Goal: Navigation & Orientation: Find specific page/section

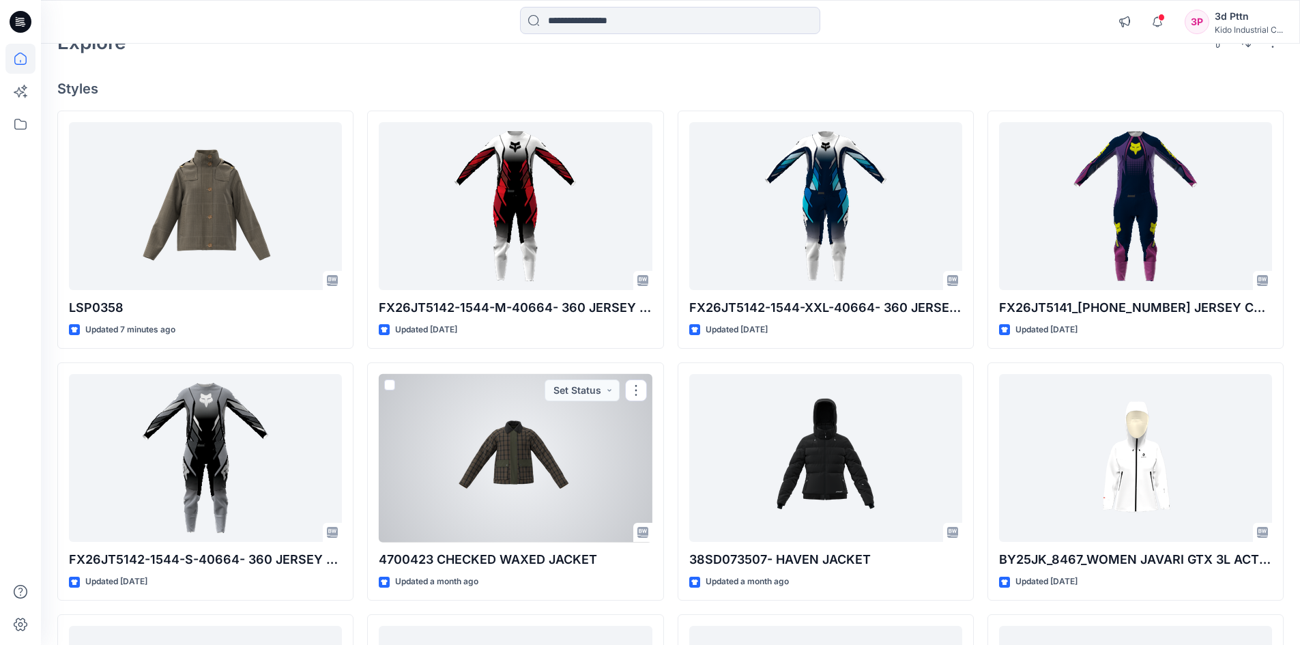
scroll to position [68, 0]
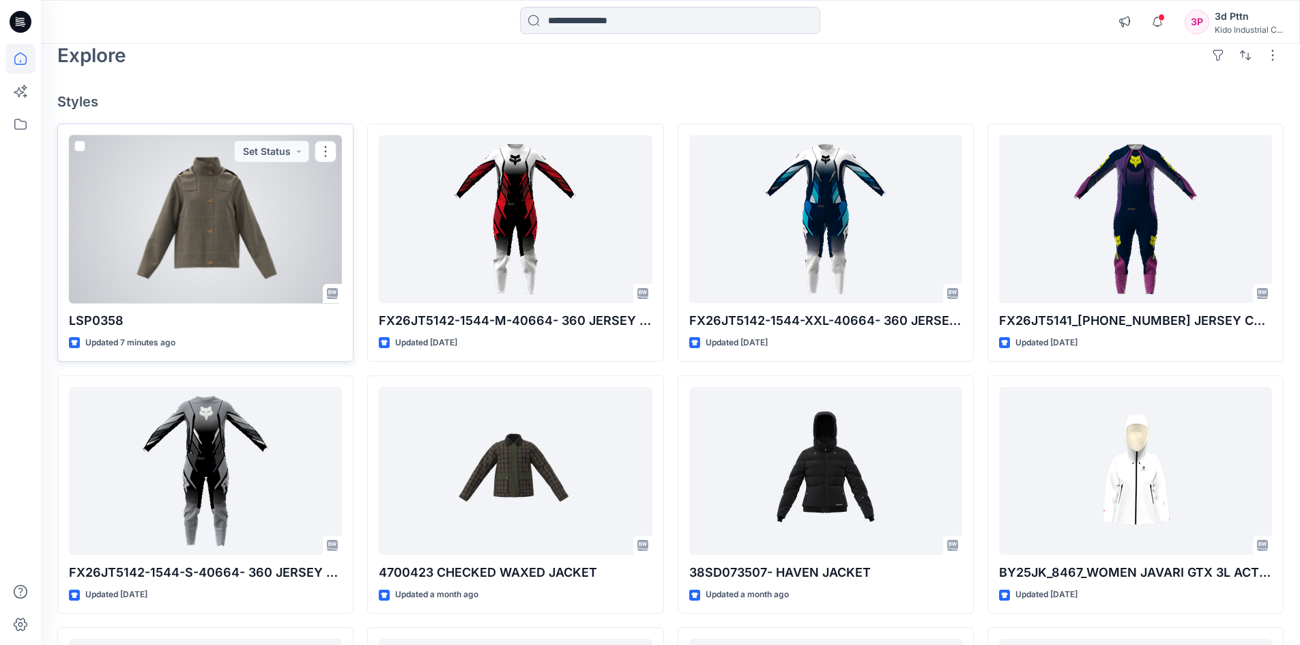
click at [297, 231] on div at bounding box center [205, 219] width 273 height 169
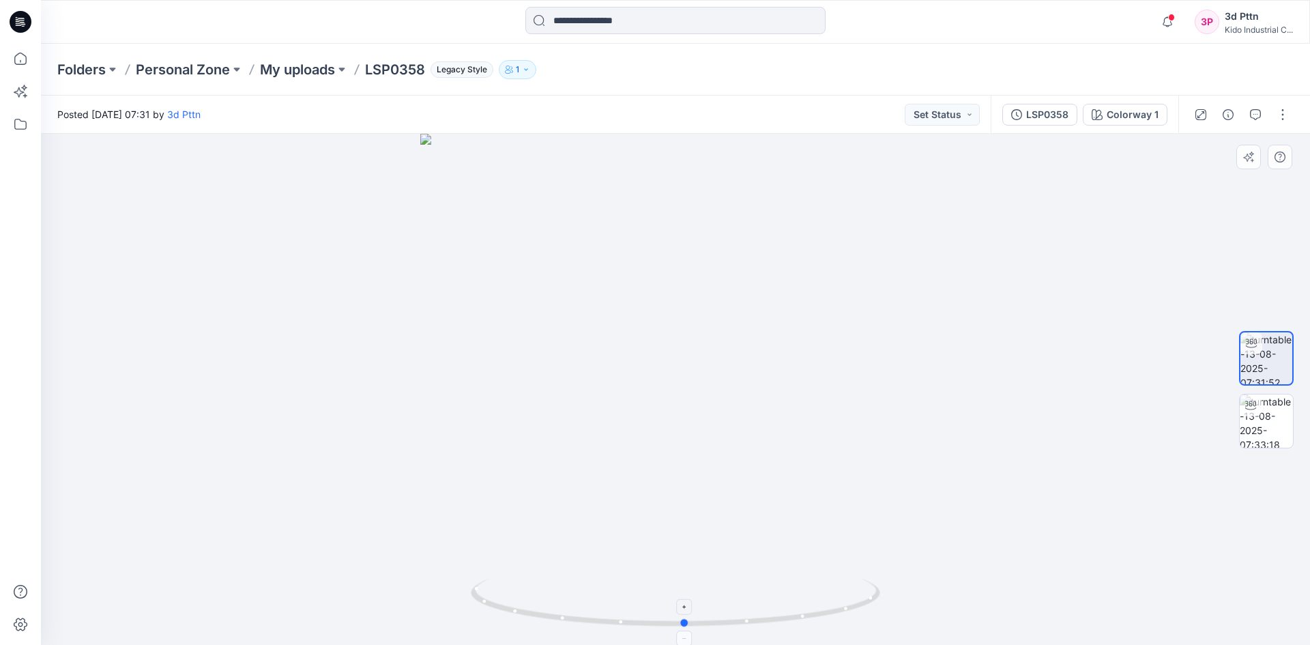
drag, startPoint x: 866, startPoint y: 612, endPoint x: 876, endPoint y: 616, distance: 10.4
click at [876, 616] on icon at bounding box center [677, 604] width 413 height 51
drag, startPoint x: 834, startPoint y: 619, endPoint x: 452, endPoint y: 590, distance: 383.2
click at [452, 590] on div at bounding box center [675, 389] width 1269 height 511
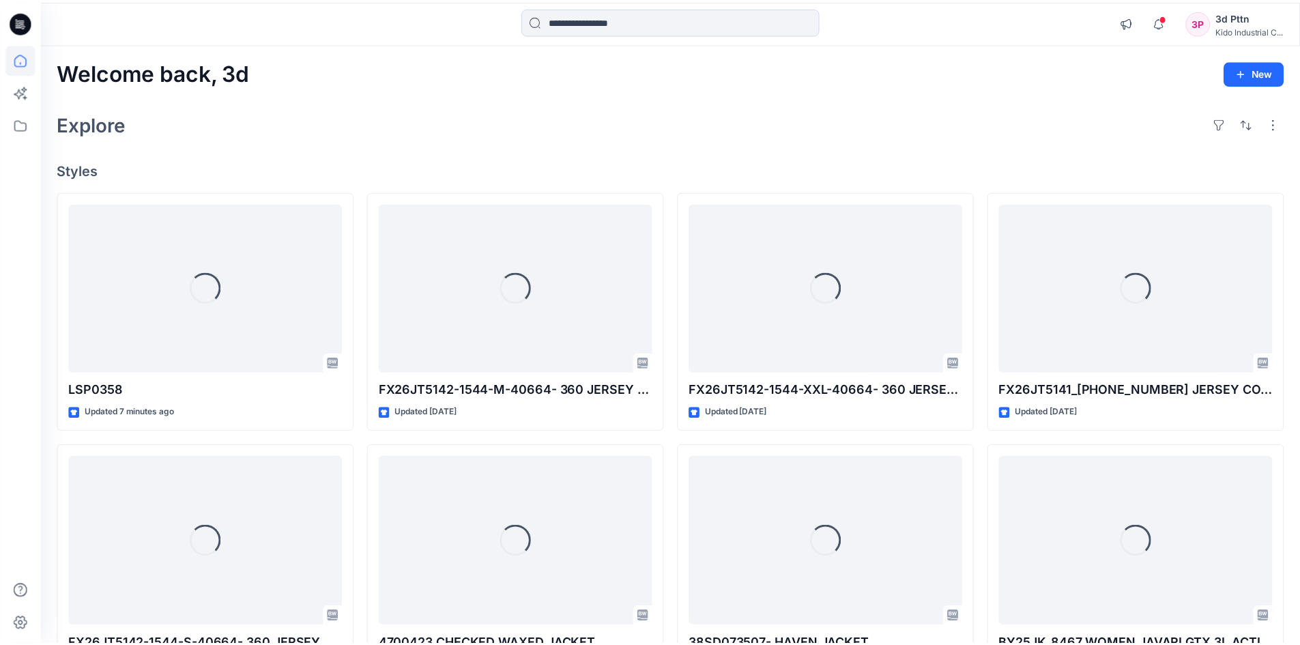
scroll to position [68, 0]
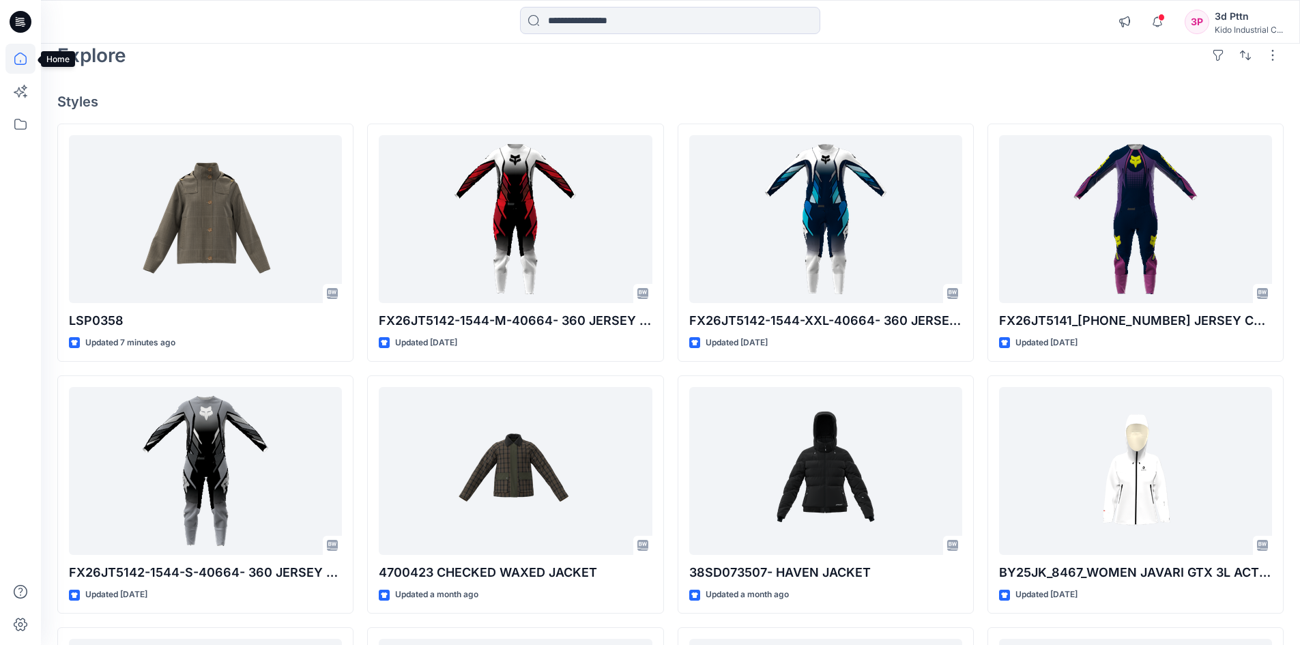
click at [19, 55] on icon at bounding box center [20, 59] width 30 height 30
click at [22, 20] on icon at bounding box center [21, 20] width 6 height 1
click at [21, 119] on icon at bounding box center [20, 124] width 30 height 30
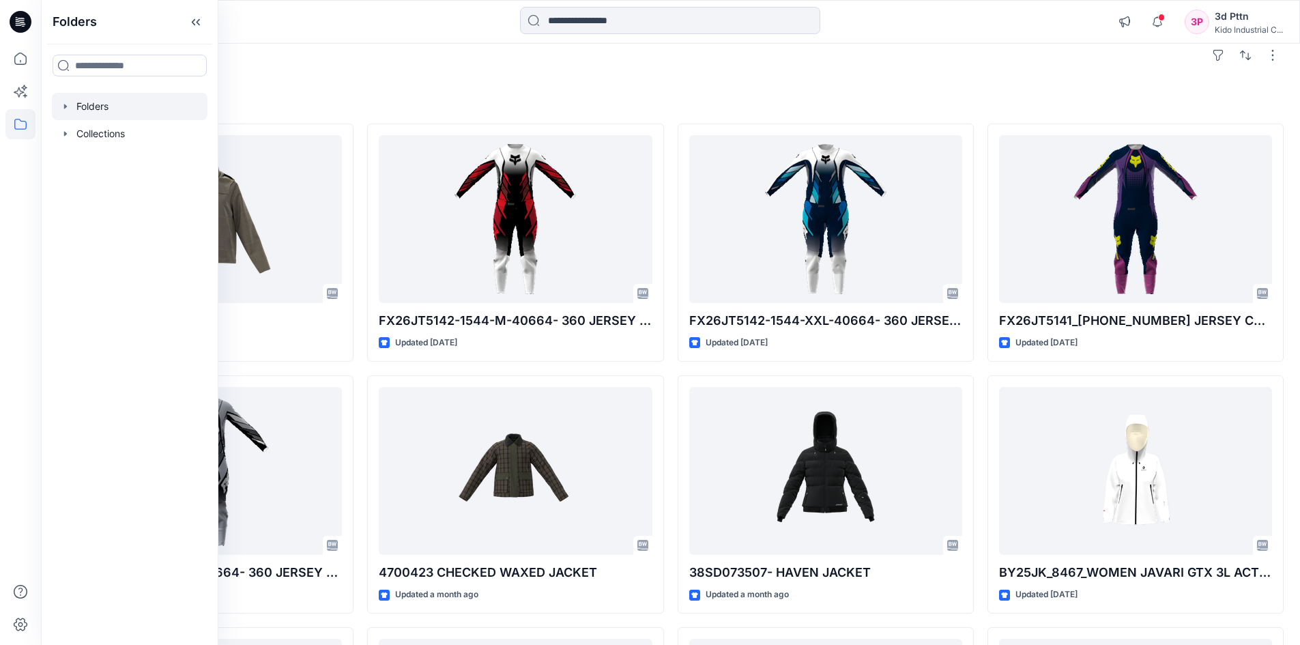
click at [99, 113] on div at bounding box center [130, 106] width 156 height 27
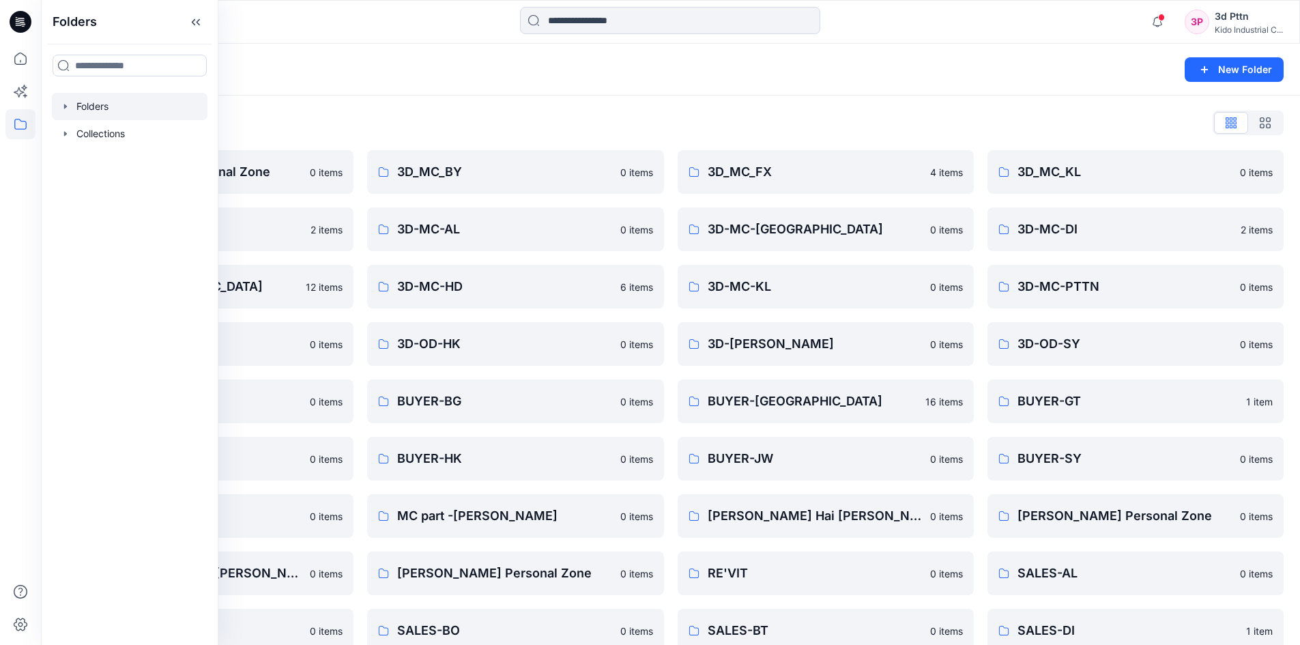
click at [460, 110] on div "Folders List 3d Team Kido's Personal Zone 0 items 3D-DOM-KC 2 items 3D-MC-[GEOG…" at bounding box center [670, 526] width 1259 height 860
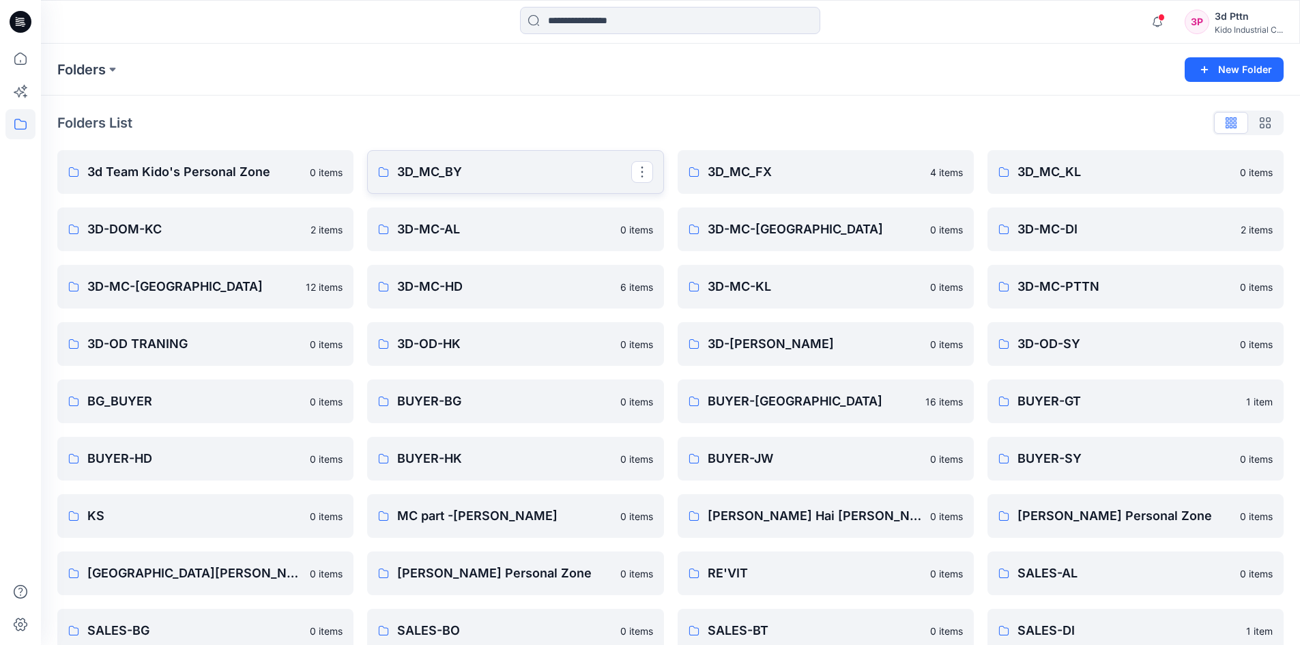
click at [471, 167] on p "3D_MC_BY" at bounding box center [513, 171] width 233 height 19
click at [770, 176] on p "3D_MC_FX" at bounding box center [824, 171] width 233 height 19
click at [1087, 227] on p "3D-MC-DI" at bounding box center [1133, 229] width 233 height 19
click at [811, 231] on p "3D-MC-[GEOGRAPHIC_DATA]" at bounding box center [824, 229] width 233 height 19
click at [207, 170] on p "3d Team Kido's Personal Zone" at bounding box center [194, 171] width 214 height 19
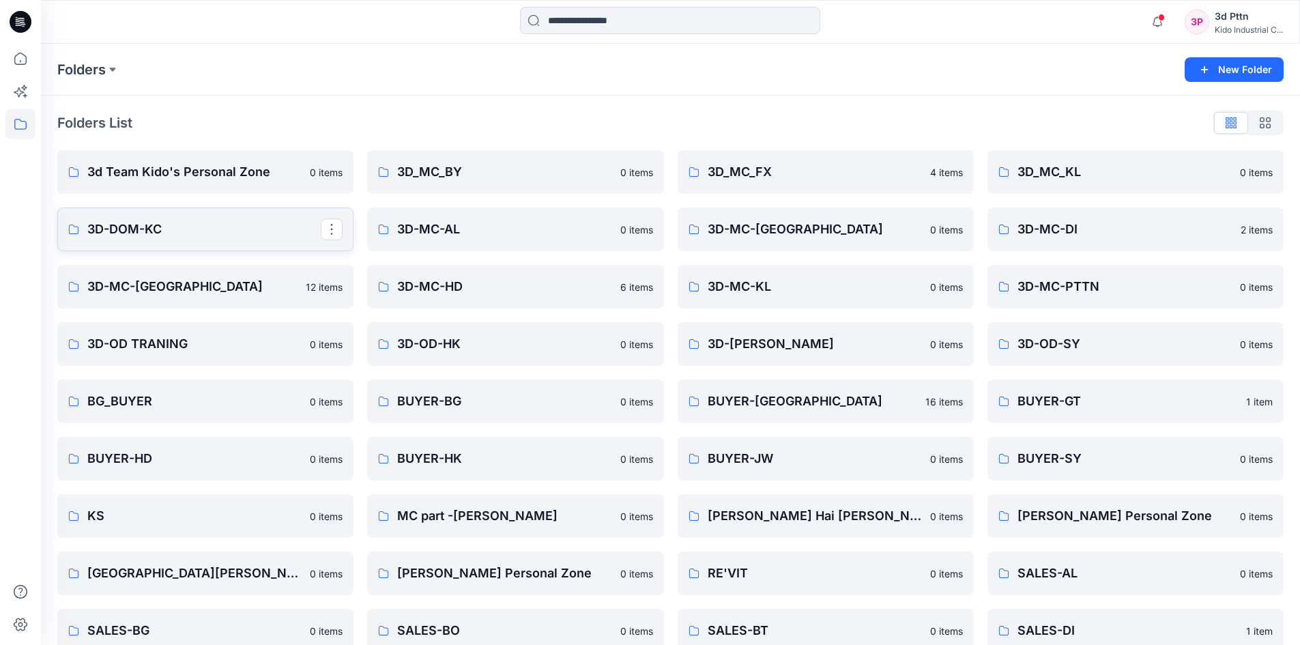
click at [166, 226] on p "3D-DOM-KC" at bounding box center [203, 229] width 233 height 19
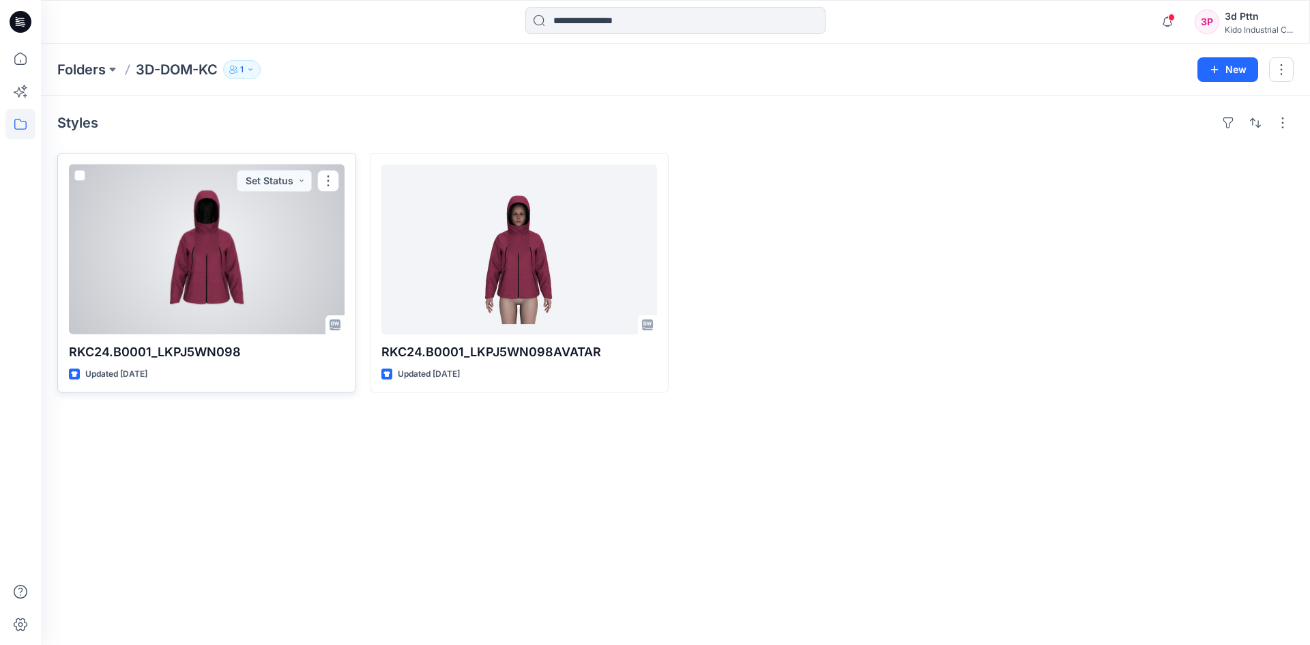
click at [278, 233] on div at bounding box center [207, 249] width 276 height 170
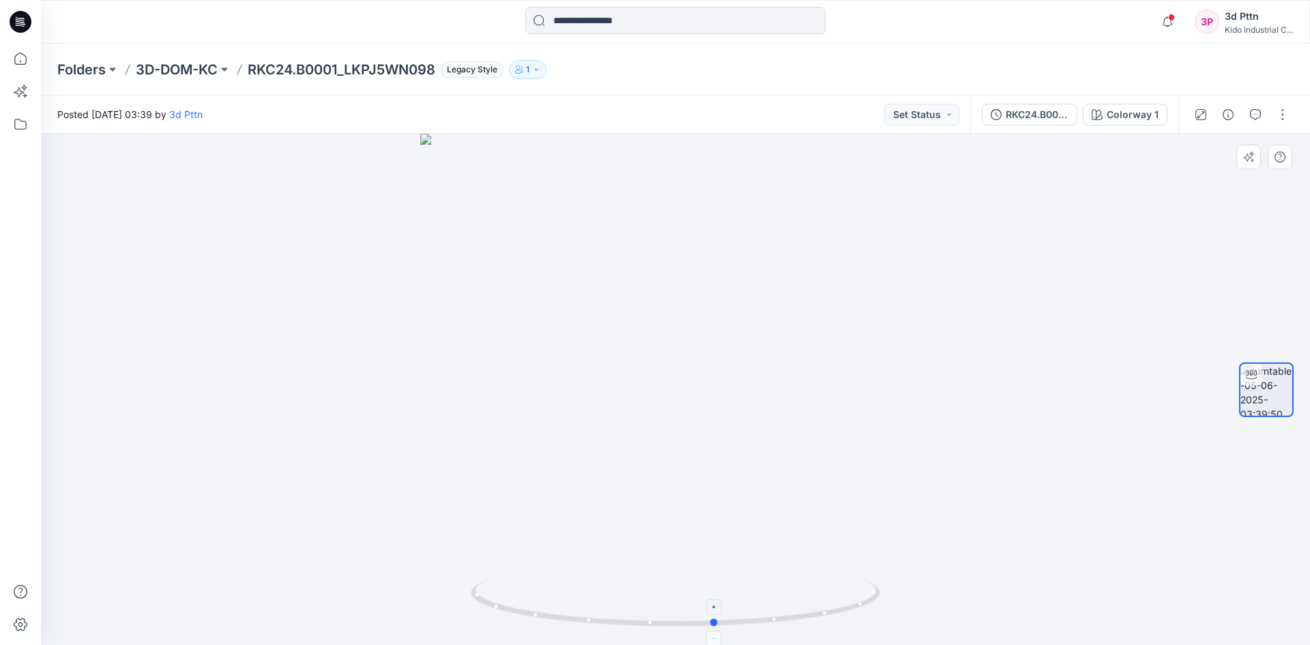
drag, startPoint x: 863, startPoint y: 612, endPoint x: 494, endPoint y: 598, distance: 369.4
click at [494, 598] on icon at bounding box center [677, 604] width 413 height 51
drag, startPoint x: 715, startPoint y: 357, endPoint x: 715, endPoint y: 515, distance: 158.3
drag, startPoint x: 798, startPoint y: 621, endPoint x: 811, endPoint y: 620, distance: 13.0
click at [811, 621] on icon at bounding box center [677, 604] width 413 height 51
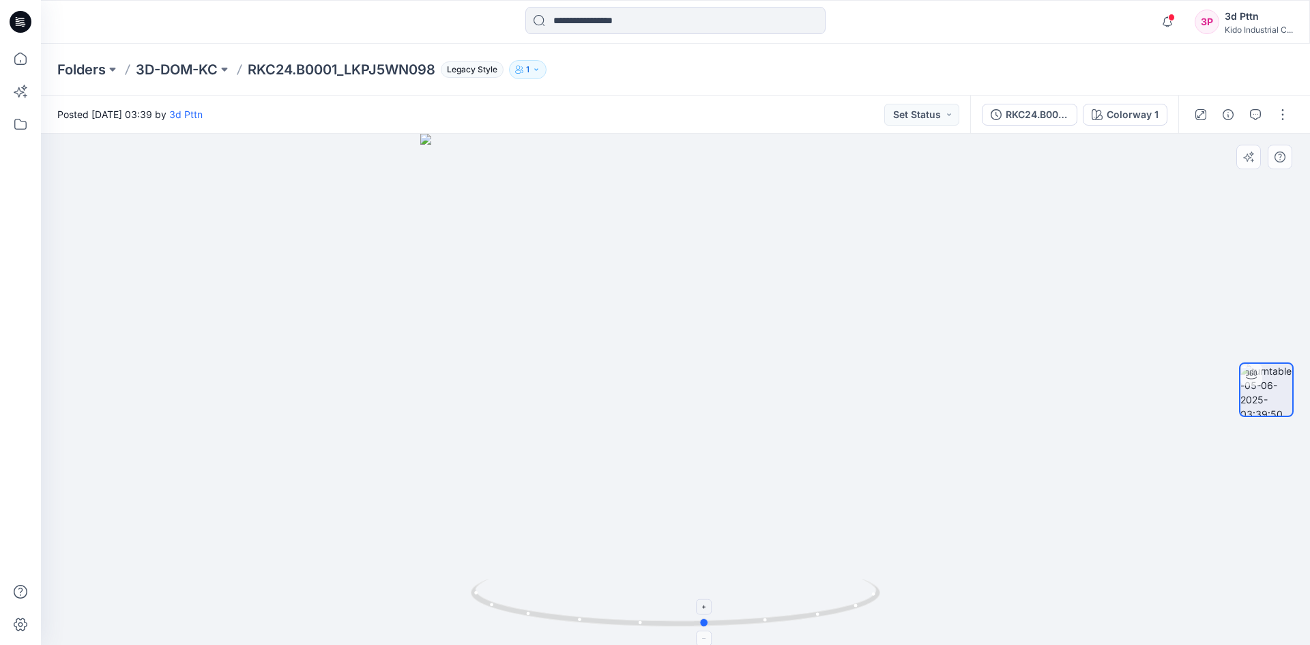
drag, startPoint x: 780, startPoint y: 624, endPoint x: 797, endPoint y: 624, distance: 17.1
click at [797, 624] on icon at bounding box center [677, 604] width 413 height 51
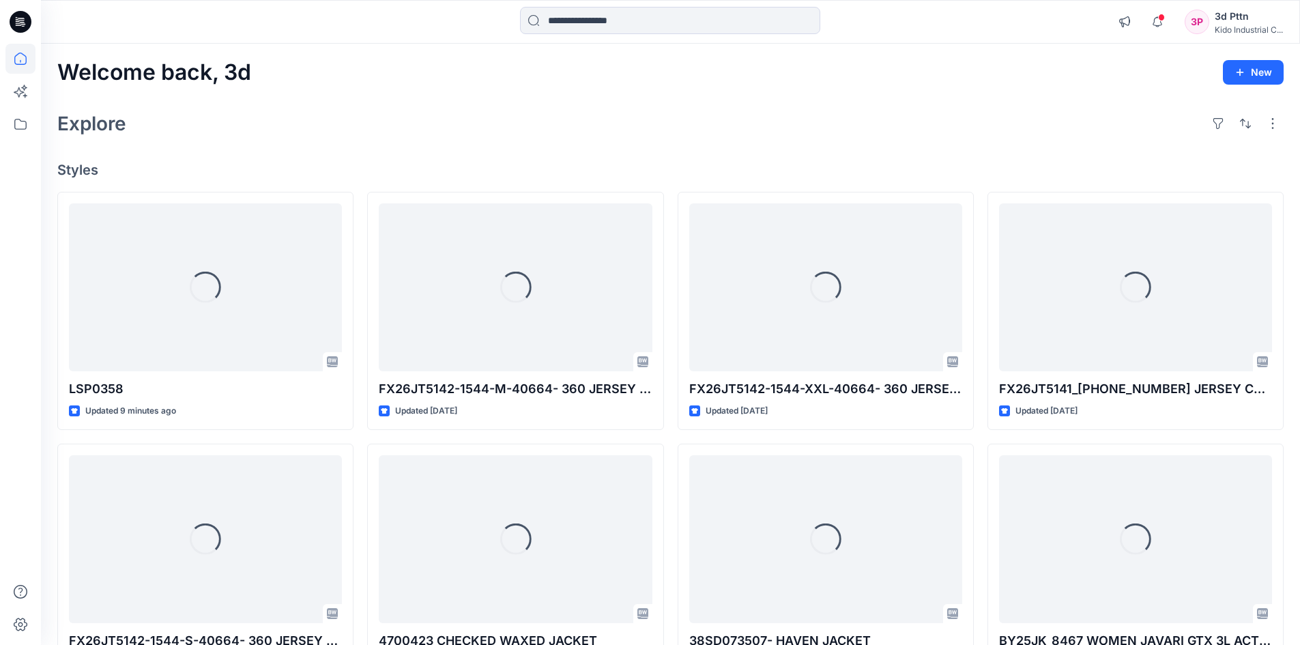
scroll to position [68, 0]
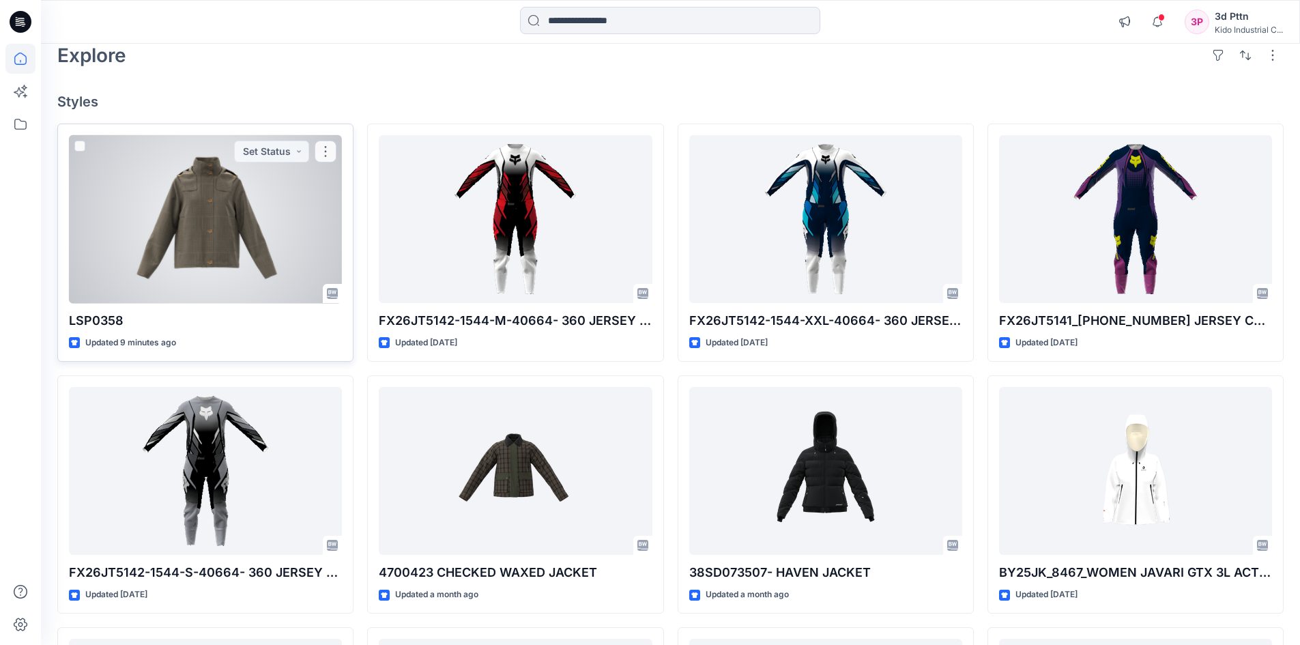
click at [274, 214] on div at bounding box center [205, 219] width 273 height 169
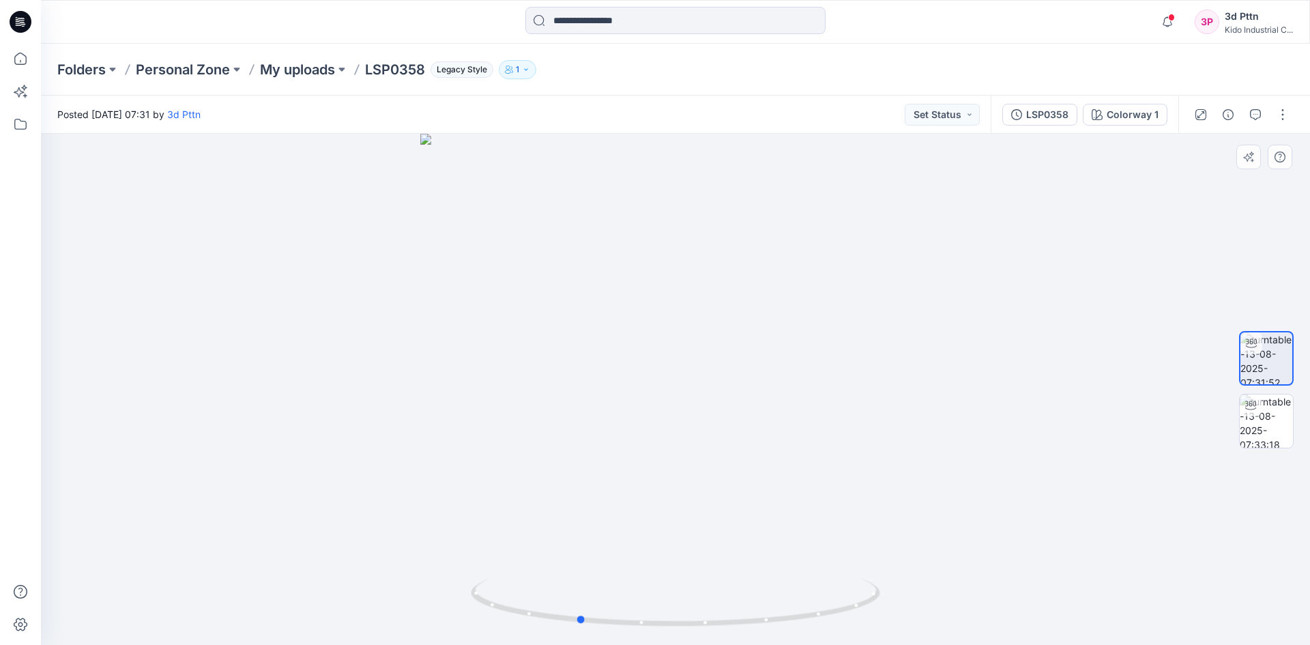
drag, startPoint x: 842, startPoint y: 620, endPoint x: 702, endPoint y: 536, distance: 163.1
click at [693, 573] on div at bounding box center [675, 389] width 1269 height 511
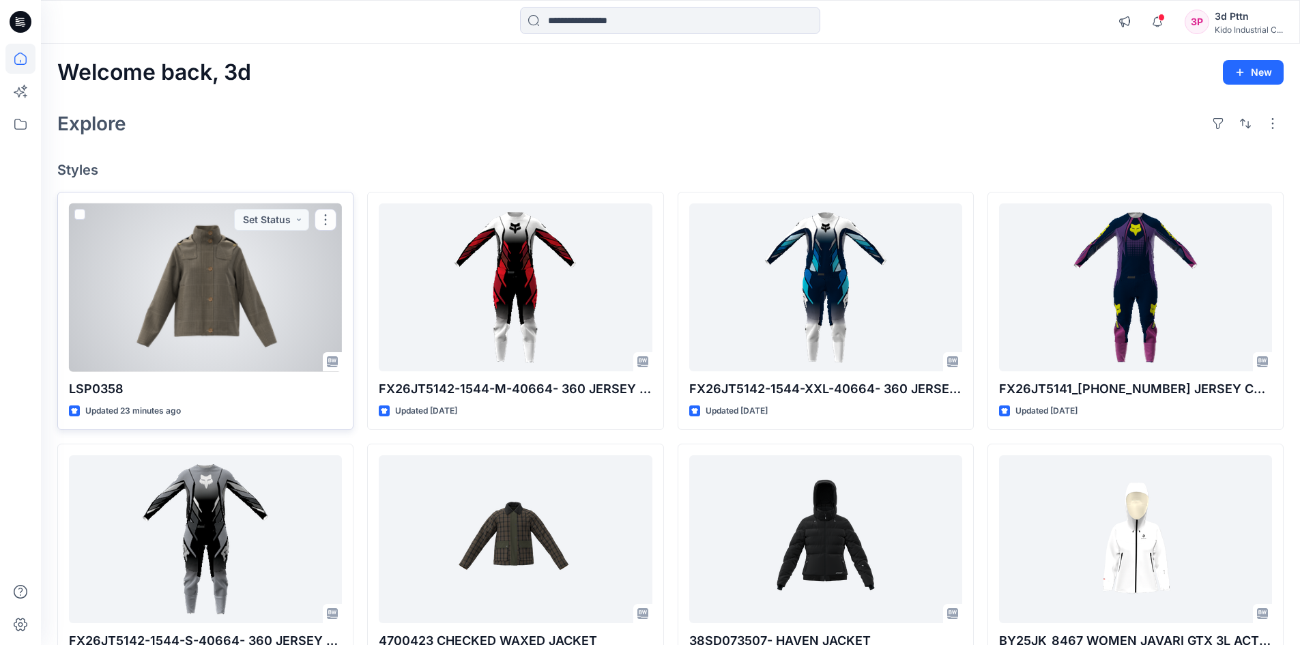
click at [287, 249] on div at bounding box center [205, 287] width 273 height 169
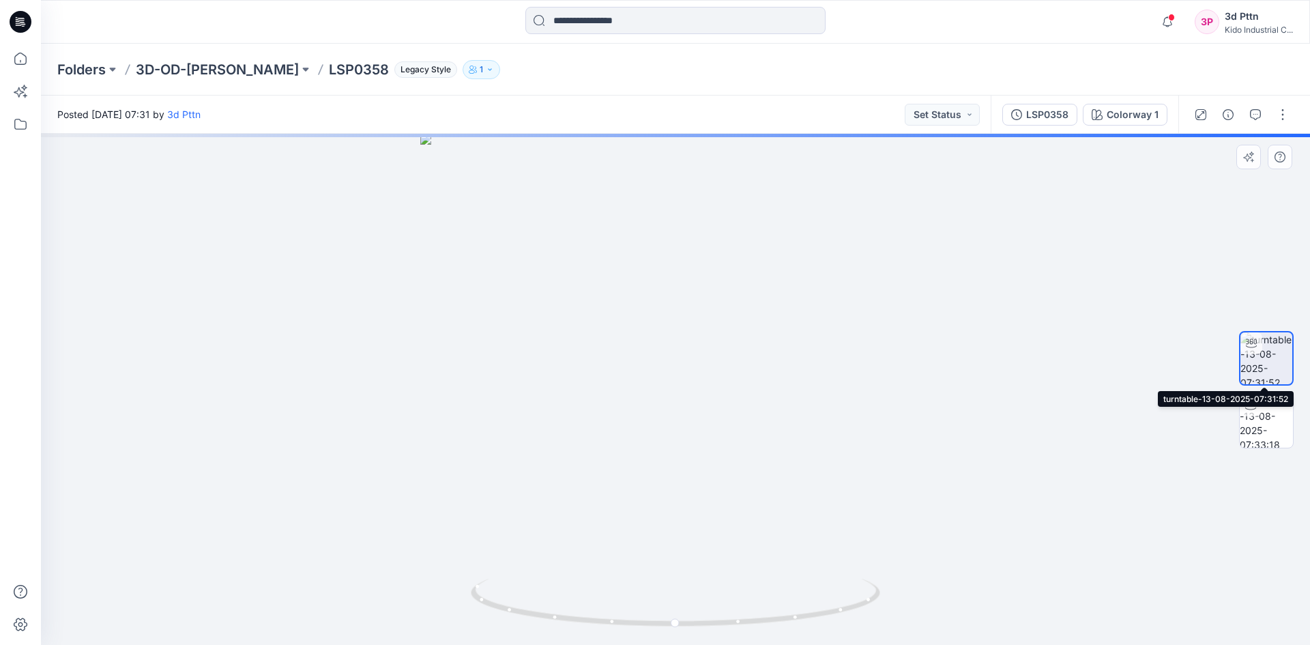
click at [1280, 349] on img at bounding box center [1267, 358] width 52 height 52
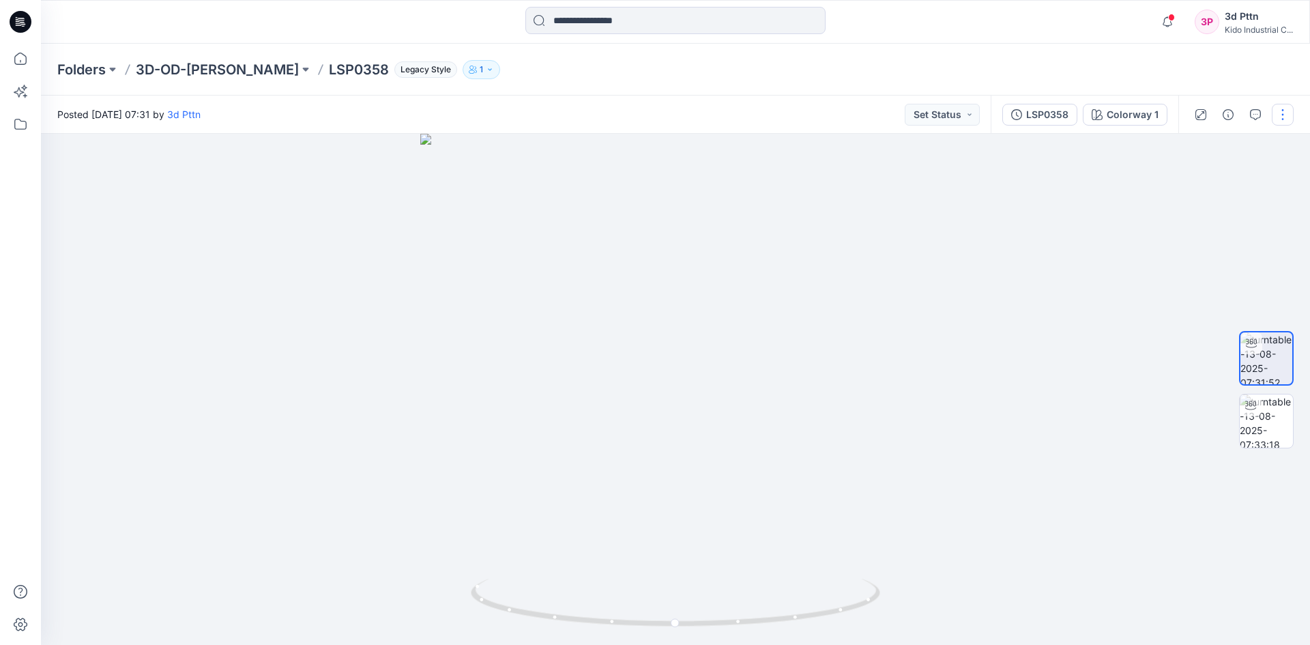
click at [1282, 118] on button "button" at bounding box center [1283, 115] width 22 height 22
click at [1110, 148] on div at bounding box center [675, 389] width 1269 height 511
click at [1117, 126] on div "LSP0358 Colorway 1" at bounding box center [1085, 115] width 188 height 38
click at [1121, 120] on div "Colorway 1" at bounding box center [1133, 114] width 52 height 15
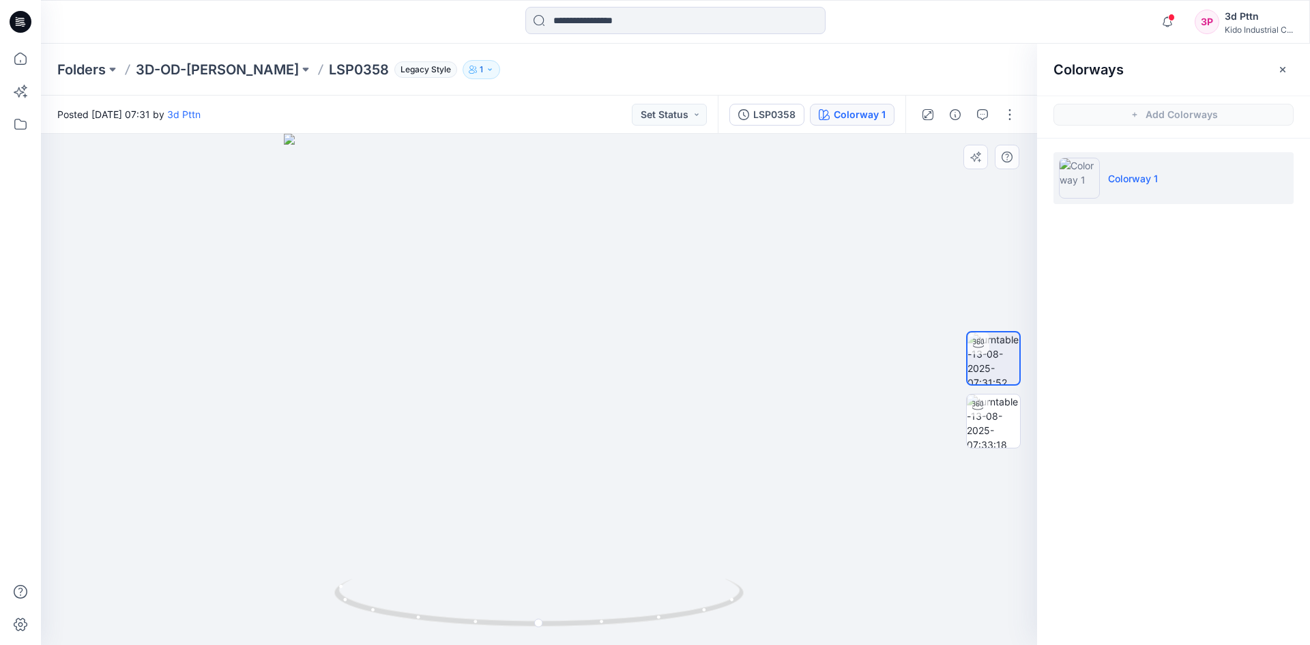
click at [966, 248] on div at bounding box center [993, 389] width 55 height 341
click at [998, 420] on img at bounding box center [993, 420] width 53 height 53
drag, startPoint x: 715, startPoint y: 611, endPoint x: 729, endPoint y: 565, distance: 47.7
click at [727, 573] on div at bounding box center [539, 389] width 996 height 511
drag, startPoint x: 709, startPoint y: 616, endPoint x: 546, endPoint y: 554, distance: 174.3
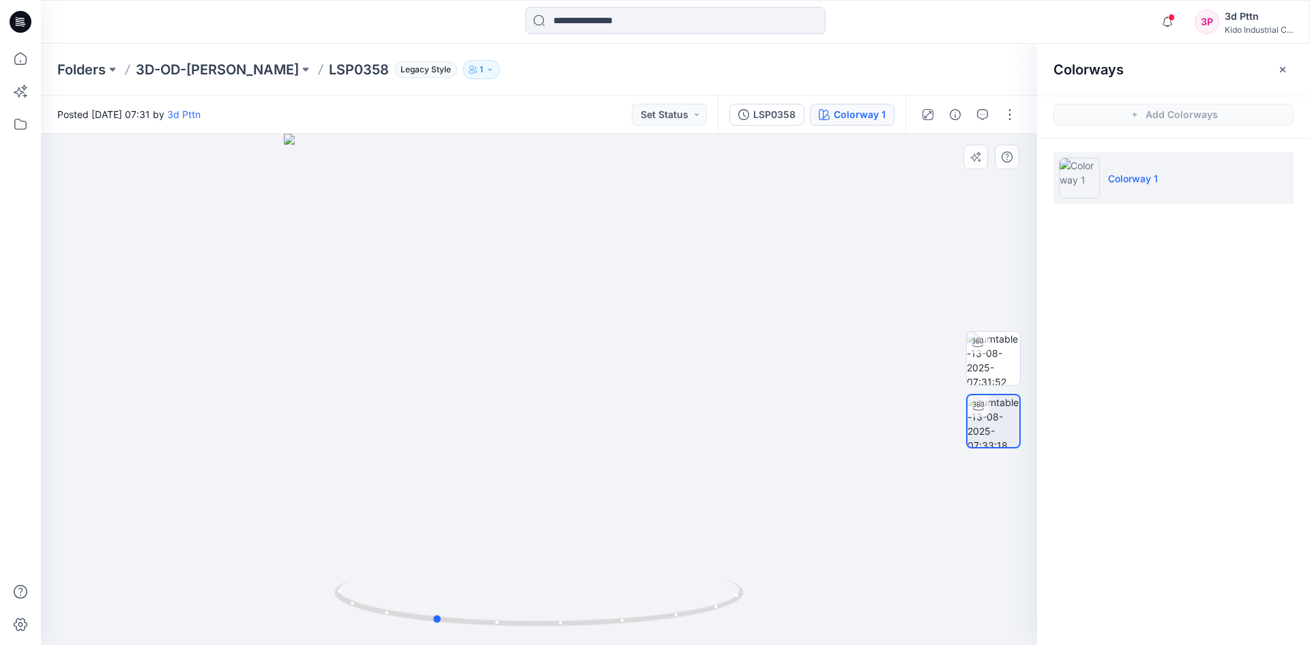
click at [574, 600] on icon at bounding box center [540, 604] width 413 height 51
drag, startPoint x: 692, startPoint y: 622, endPoint x: 831, endPoint y: 622, distance: 138.5
click at [831, 622] on div at bounding box center [539, 389] width 996 height 511
